Goal: Use online tool/utility

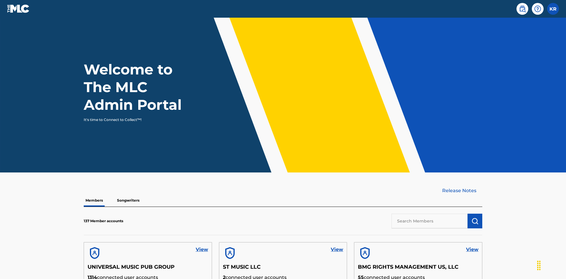
click at [429, 214] on input "text" at bounding box center [429, 221] width 76 height 15
click at [475, 218] on img "submit" at bounding box center [474, 221] width 7 height 7
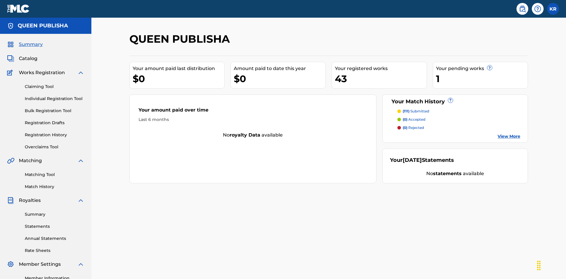
click at [55, 172] on link "Matching Tool" at bounding box center [55, 175] width 60 height 6
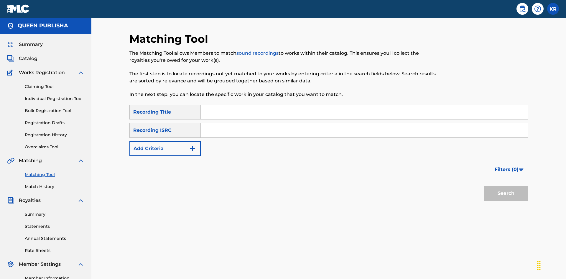
click at [364, 105] on input "Search Form" at bounding box center [364, 112] width 327 height 14
type input "The"
click at [506, 186] on button "Search" at bounding box center [506, 193] width 44 height 15
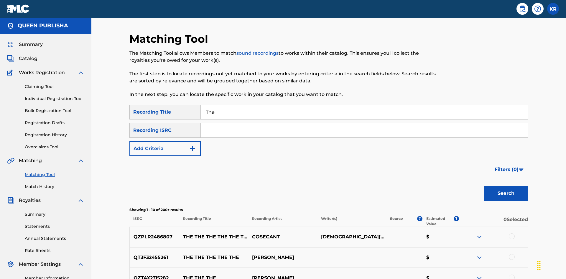
click at [364, 105] on input "The" at bounding box center [364, 112] width 327 height 14
click at [364, 123] on input "Search Form" at bounding box center [364, 130] width 327 height 14
click at [506, 186] on button "Search" at bounding box center [506, 193] width 44 height 15
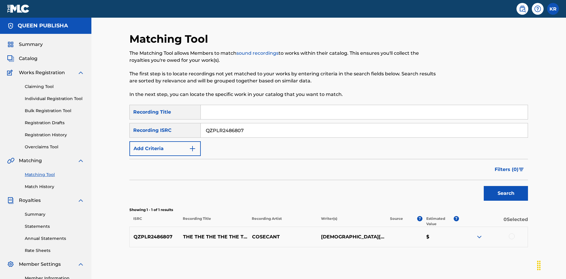
click at [511, 234] on div at bounding box center [512, 237] width 6 height 6
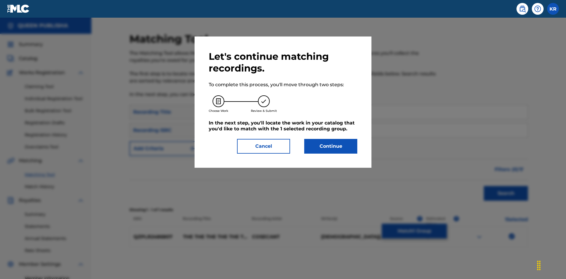
click at [331, 146] on button "Continue" at bounding box center [330, 146] width 53 height 15
